Goal: Transaction & Acquisition: Purchase product/service

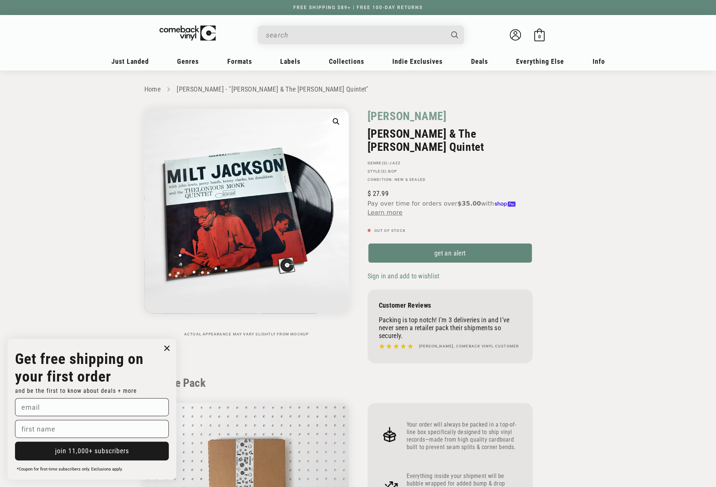
click at [283, 39] on input "When autocomplete results are available use up and down arrows to review and en…" at bounding box center [355, 34] width 178 height 15
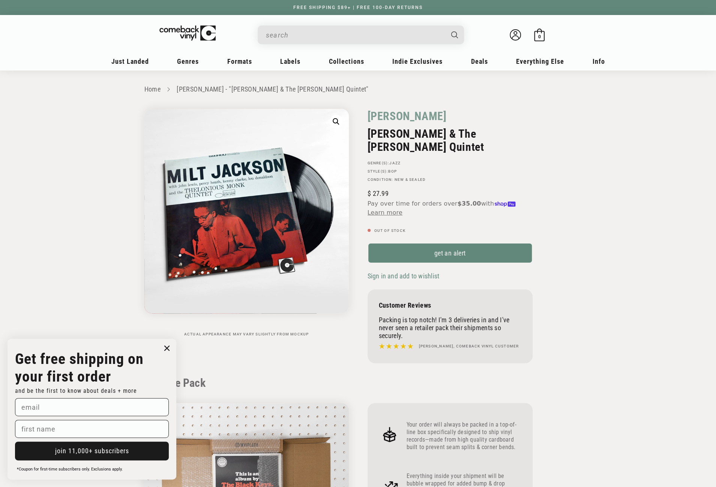
paste input "888750229212"
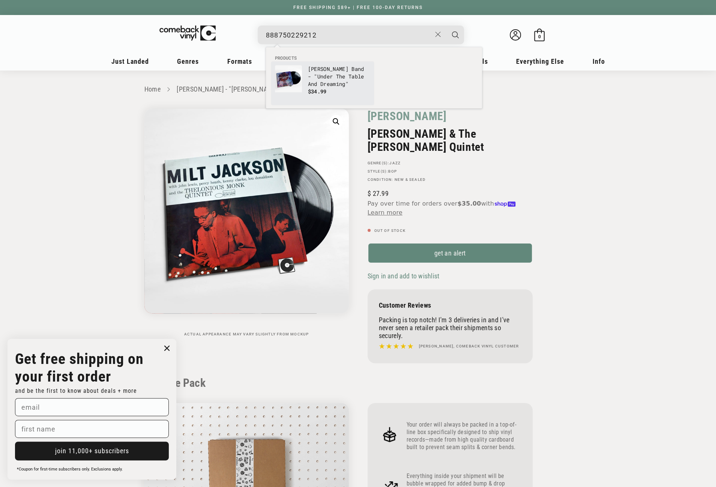
type input "888750229212"
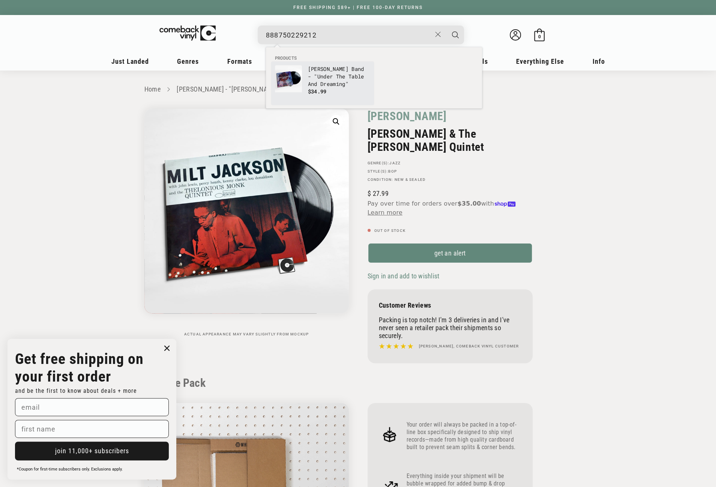
click at [287, 72] on img "Products" at bounding box center [288, 78] width 27 height 27
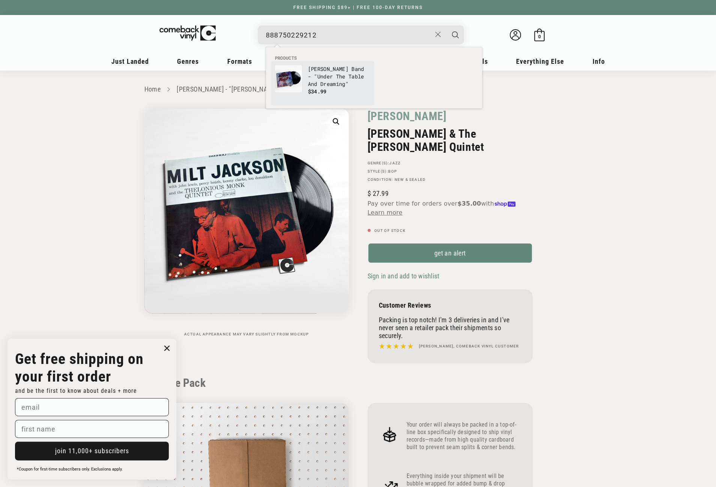
click at [151, 72] on div "Labels MAJOR LABELS SONY MUSIC ENTERTAINMENT BMG [GEOGRAPHIC_DATA] Epic Legacy …" at bounding box center [130, 64] width 43 height 18
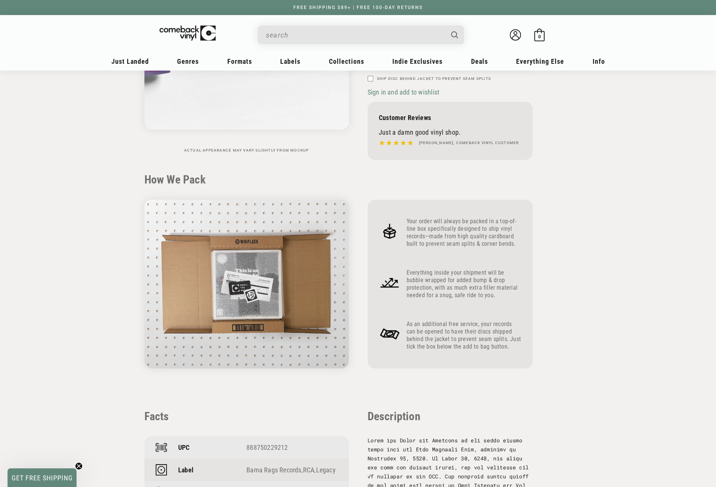
scroll to position [225, 0]
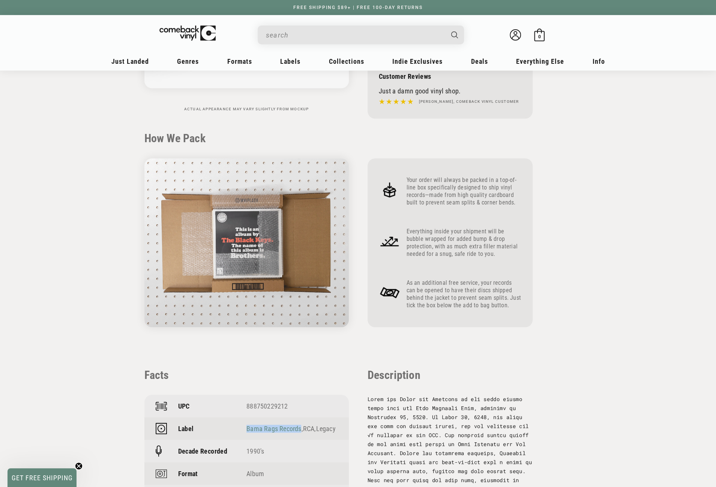
drag, startPoint x: 301, startPoint y: 423, endPoint x: 247, endPoint y: 424, distance: 53.6
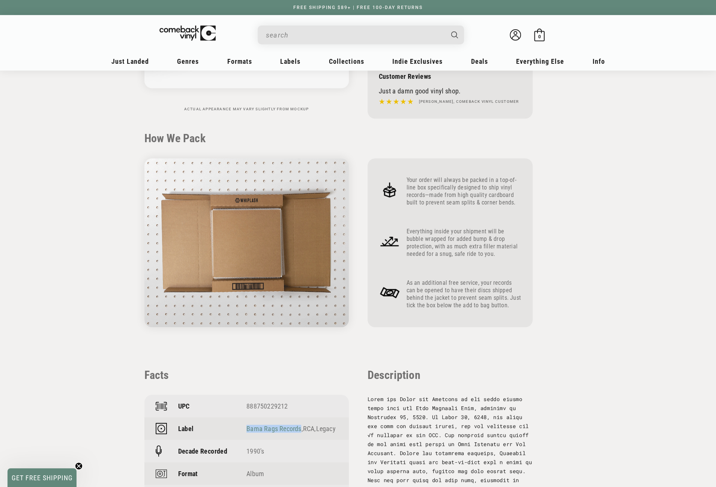
click at [247, 424] on div "Bama Rags Records , RCA , Legacy" at bounding box center [291, 428] width 91 height 8
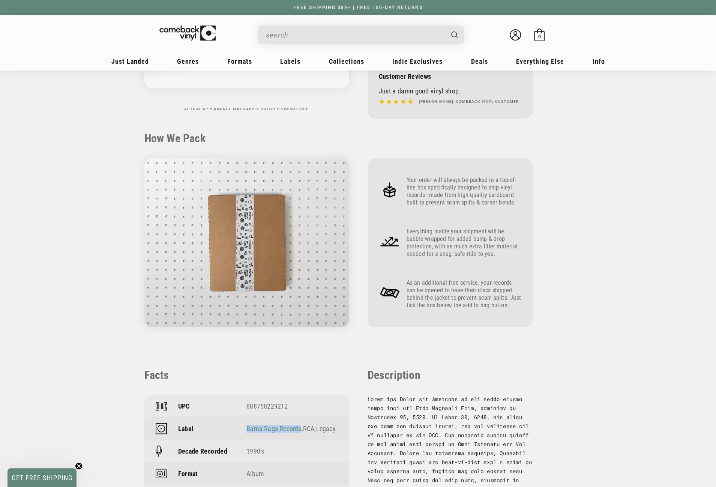
copy link "Bama Rags Records"
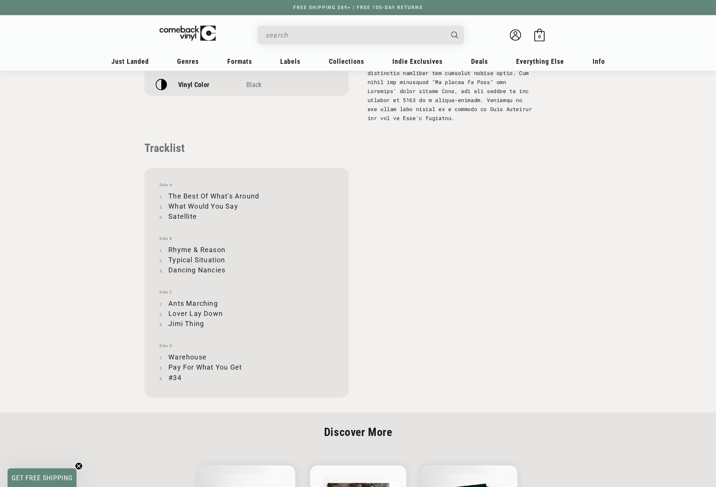
scroll to position [750, 0]
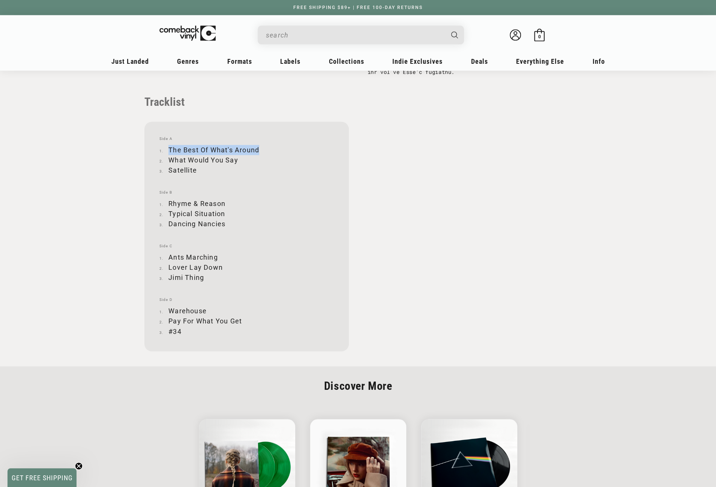
drag, startPoint x: 169, startPoint y: 157, endPoint x: 259, endPoint y: 156, distance: 89.2
click at [259, 155] on li "The Best Of What's Around" at bounding box center [246, 150] width 174 height 10
copy li "The Best Of What's Around"
drag, startPoint x: 169, startPoint y: 169, endPoint x: 237, endPoint y: 169, distance: 67.5
click at [237, 165] on li "What Would You Say" at bounding box center [246, 160] width 174 height 10
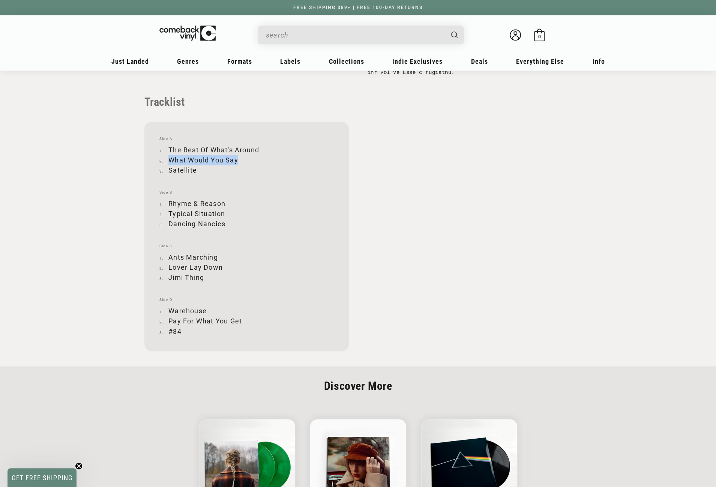
copy li "What Would You Say"
drag, startPoint x: 169, startPoint y: 179, endPoint x: 194, endPoint y: 177, distance: 25.5
click at [194, 175] on li "Satellite" at bounding box center [246, 170] width 174 height 10
copy li "Satellite"
drag, startPoint x: 169, startPoint y: 211, endPoint x: 224, endPoint y: 211, distance: 55.1
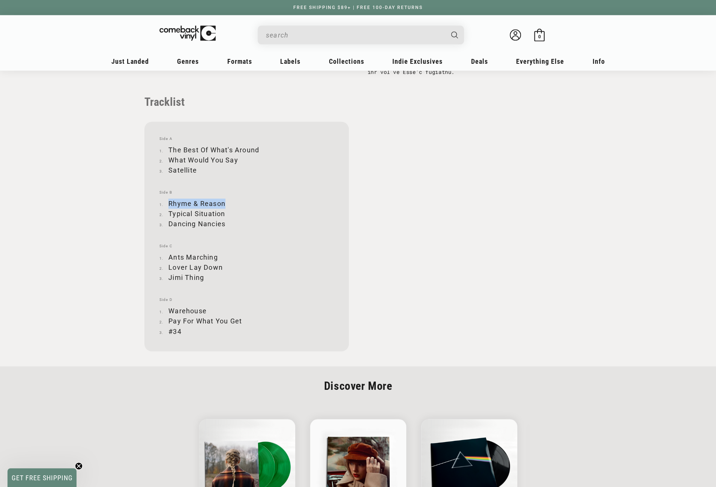
click at [224, 208] on li "Rhyme & Reason" at bounding box center [246, 203] width 174 height 10
copy li "Rhyme & Reason"
drag, startPoint x: 169, startPoint y: 222, endPoint x: 224, endPoint y: 219, distance: 54.8
click at [224, 219] on li "Typical Situation" at bounding box center [246, 213] width 174 height 10
copy li "Typical Situation"
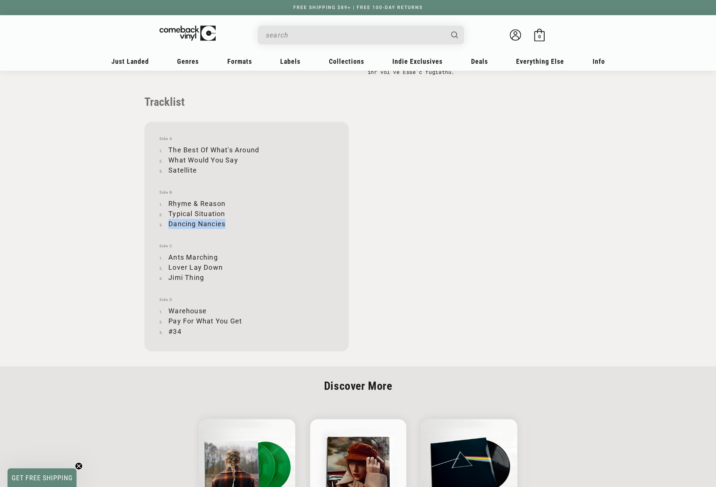
drag, startPoint x: 169, startPoint y: 233, endPoint x: 224, endPoint y: 234, distance: 55.1
click at [224, 229] on li "Dancing Nancies" at bounding box center [246, 224] width 174 height 10
copy li "Dancing Nancies"
drag, startPoint x: 169, startPoint y: 266, endPoint x: 216, endPoint y: 265, distance: 47.2
click at [216, 262] on li "Ants Marching" at bounding box center [246, 257] width 174 height 10
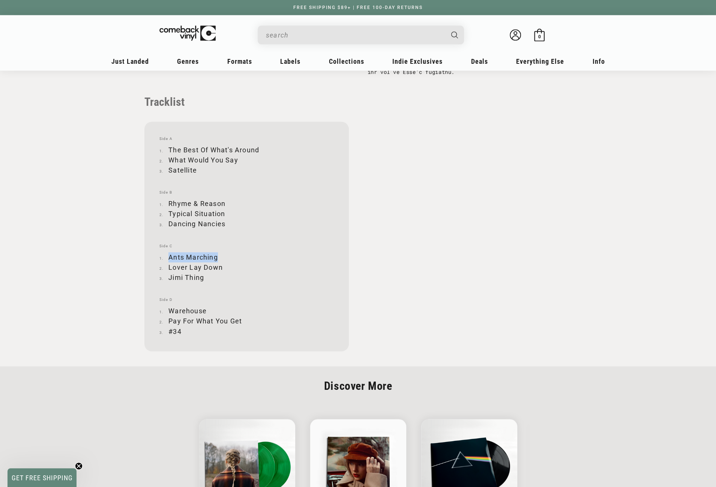
copy li "Ants Marching"
drag, startPoint x: 169, startPoint y: 276, endPoint x: 221, endPoint y: 278, distance: 51.8
click at [221, 272] on li "Lover Lay Down" at bounding box center [246, 267] width 174 height 10
copy li "Lover Lay Down"
drag, startPoint x: 170, startPoint y: 285, endPoint x: 203, endPoint y: 285, distance: 33.0
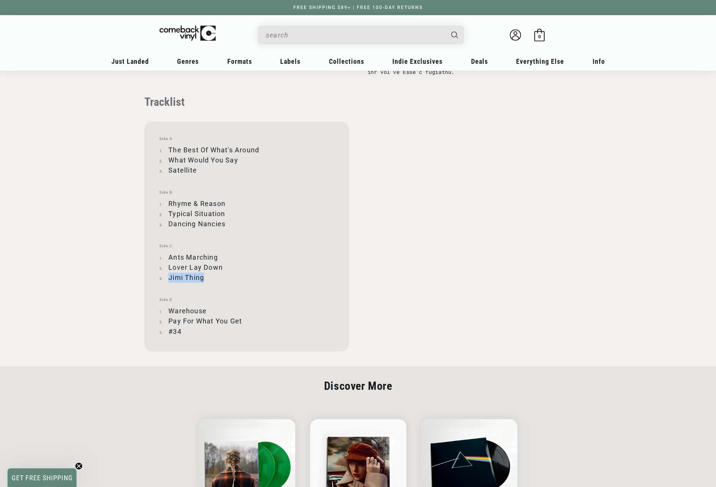
click at [203, 282] on li "Jimi Thing" at bounding box center [246, 277] width 174 height 10
copy li "Jimi Thing"
drag, startPoint x: 170, startPoint y: 318, endPoint x: 205, endPoint y: 316, distance: 35.7
click at [205, 316] on li "Warehouse" at bounding box center [246, 311] width 174 height 10
drag, startPoint x: 170, startPoint y: 329, endPoint x: 241, endPoint y: 329, distance: 70.9
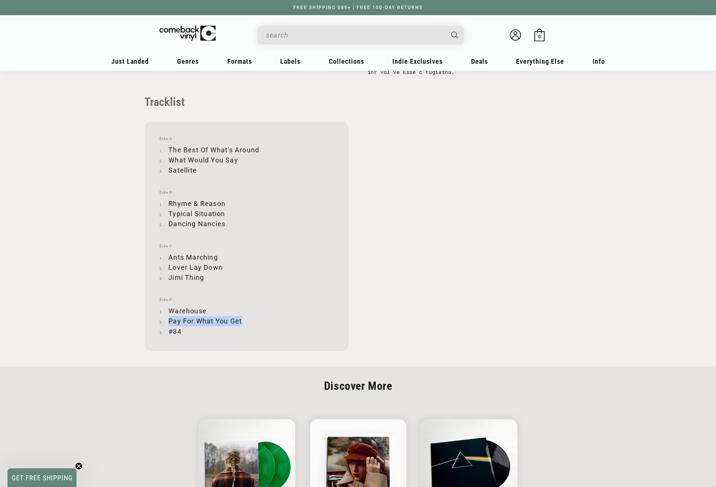
click at [241, 326] on li "Pay For What You Get" at bounding box center [246, 321] width 174 height 10
drag, startPoint x: 169, startPoint y: 339, endPoint x: 181, endPoint y: 339, distance: 11.2
click at [181, 336] on li "#34" at bounding box center [246, 331] width 174 height 10
